Goal: Navigation & Orientation: Understand site structure

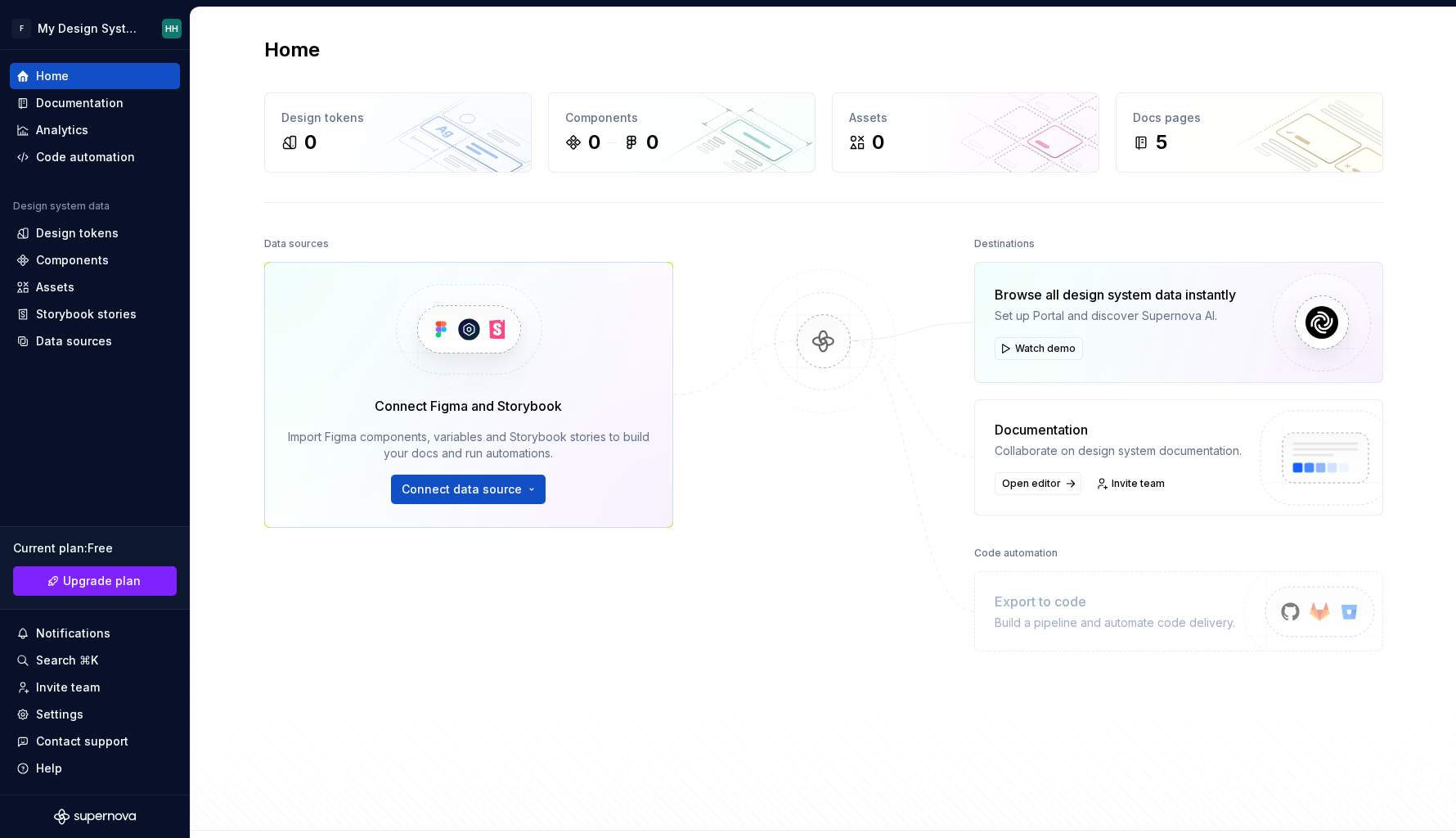
click at [213, 489] on div "Home Design tokens 0 Components 0 0 Assets 0 Docs pages 5 Data sources Connect …" at bounding box center [823, 419] width 1266 height 823
click at [90, 237] on div "Design tokens" at bounding box center [77, 234] width 83 height 17
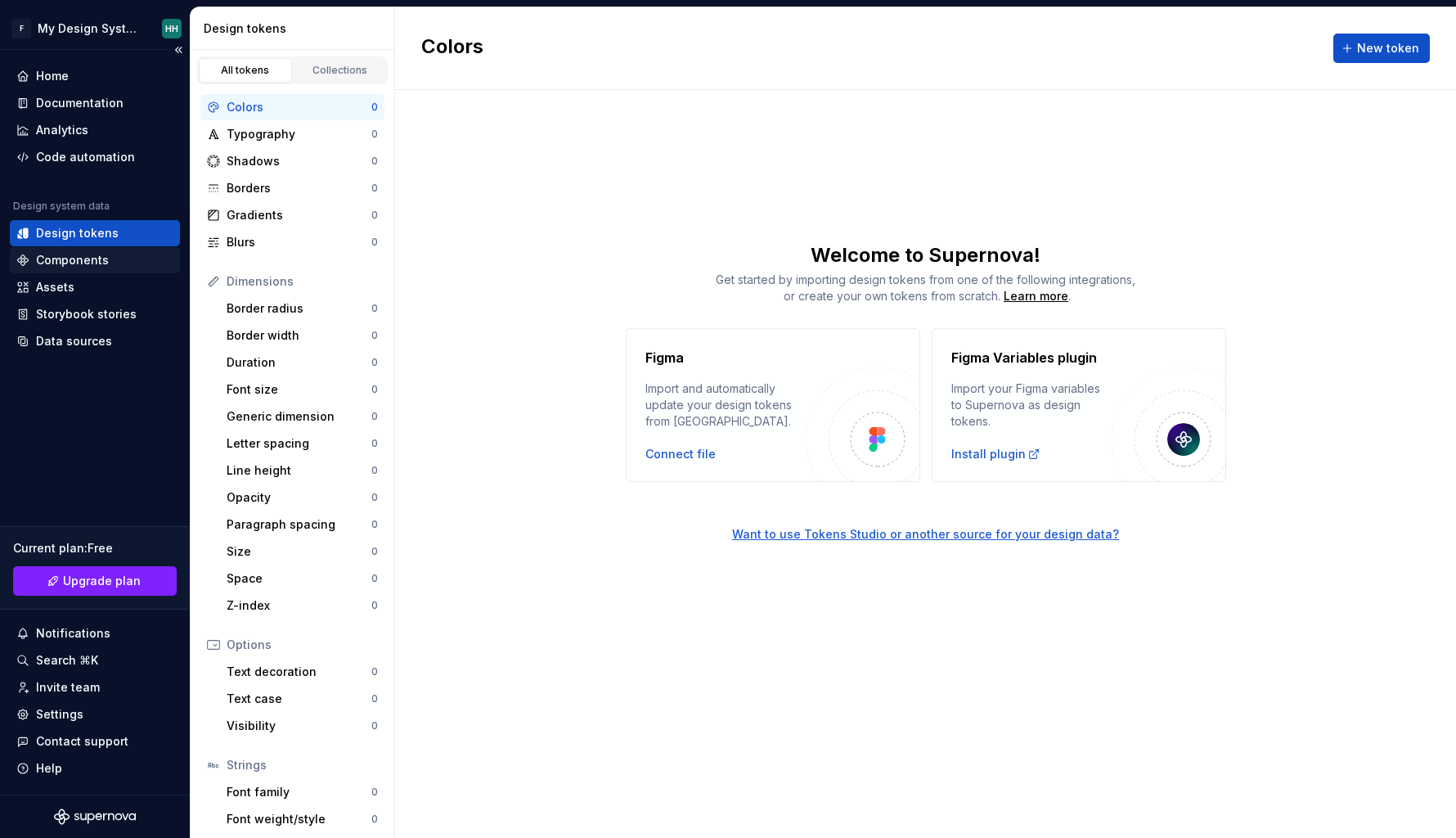
click at [82, 260] on div "Components" at bounding box center [72, 260] width 73 height 17
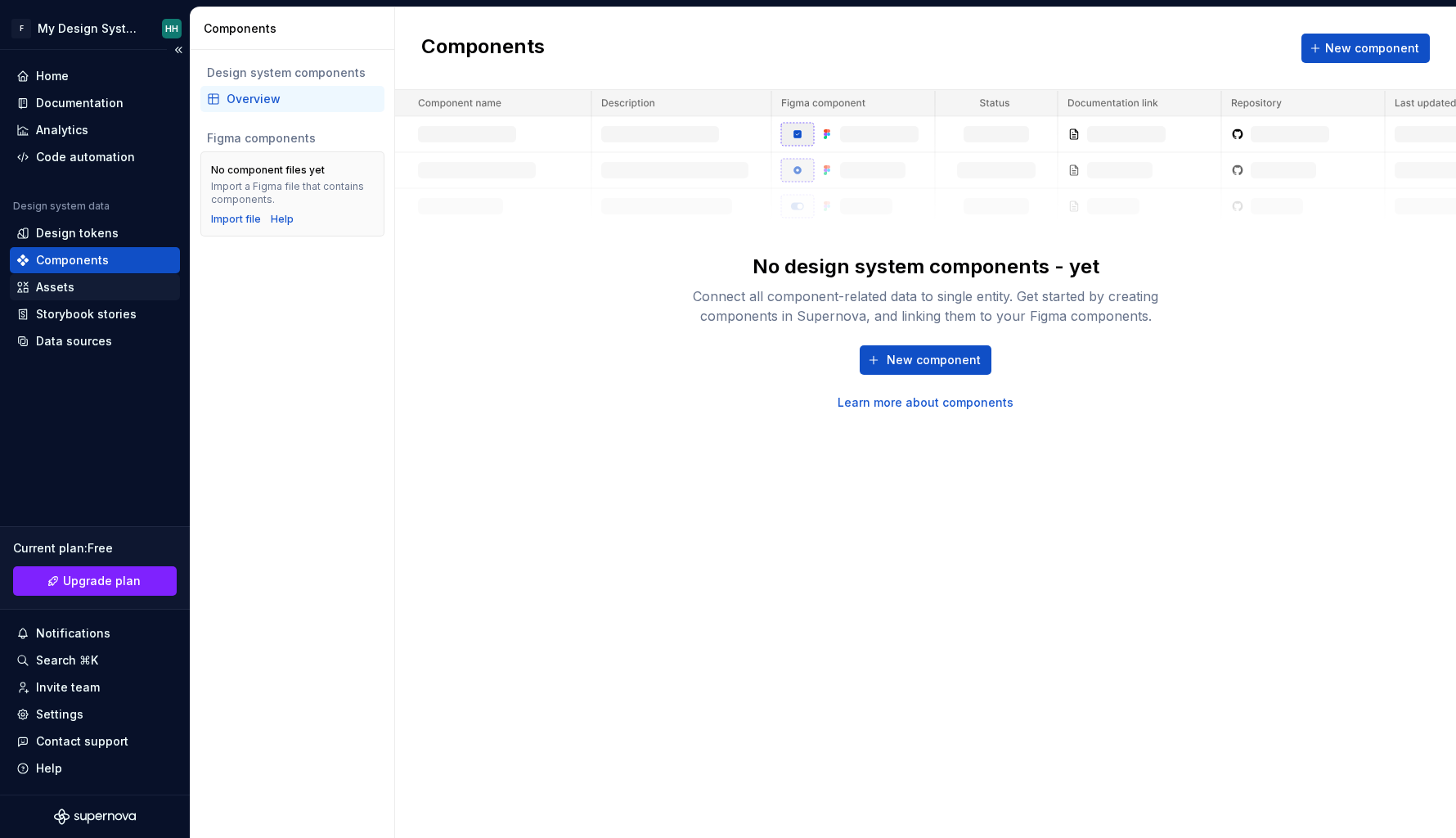
click at [67, 300] on div "Assets" at bounding box center [95, 286] width 170 height 26
